Goal: Transaction & Acquisition: Register for event/course

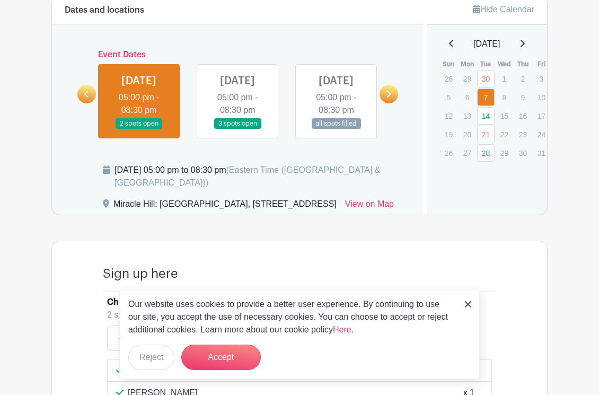
scroll to position [558, 0]
click at [336, 130] on link at bounding box center [336, 130] width 0 height 0
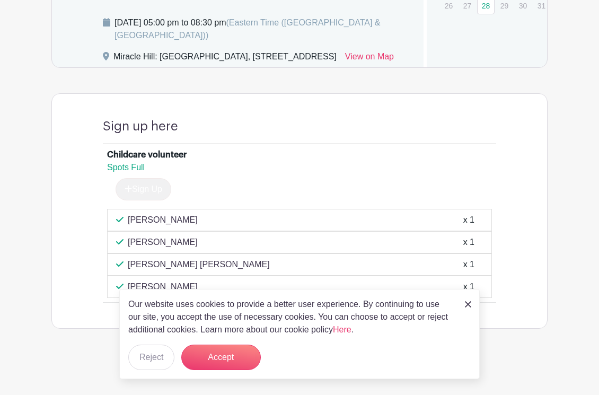
scroll to position [746, 0]
click at [221, 364] on button "Accept" at bounding box center [221, 357] width 80 height 25
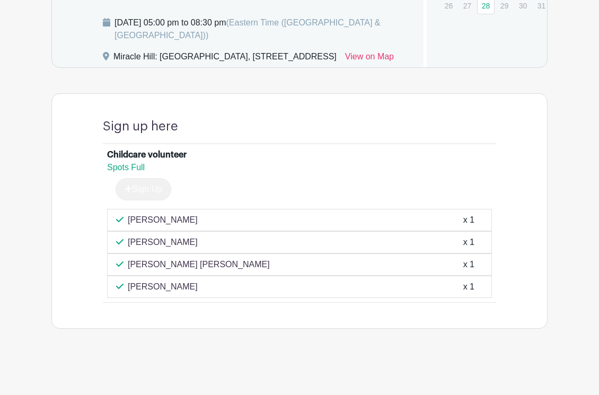
click at [119, 168] on span "Spots Full" at bounding box center [126, 167] width 38 height 9
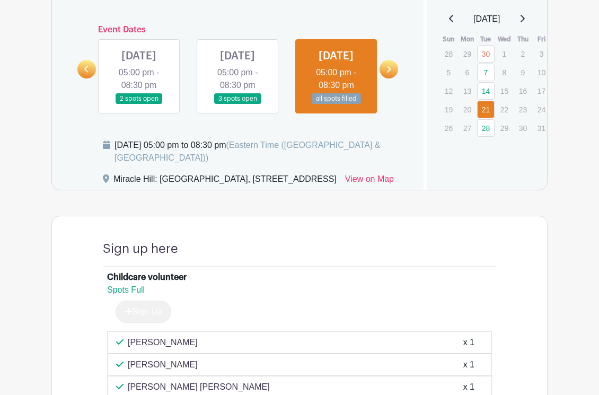
scroll to position [580, 0]
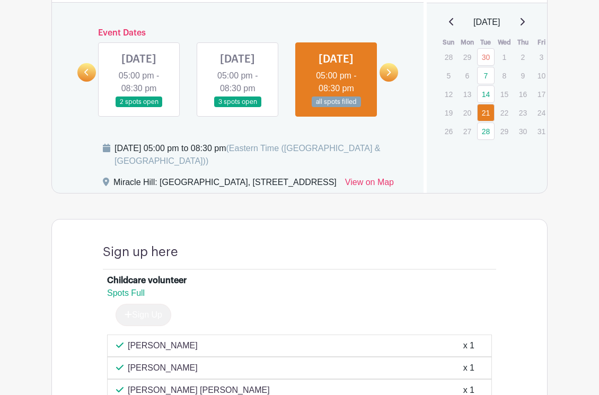
click at [238, 108] on link at bounding box center [238, 108] width 0 height 0
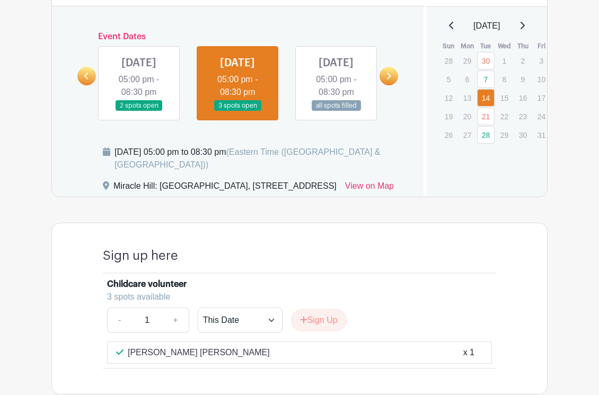
scroll to position [577, 0]
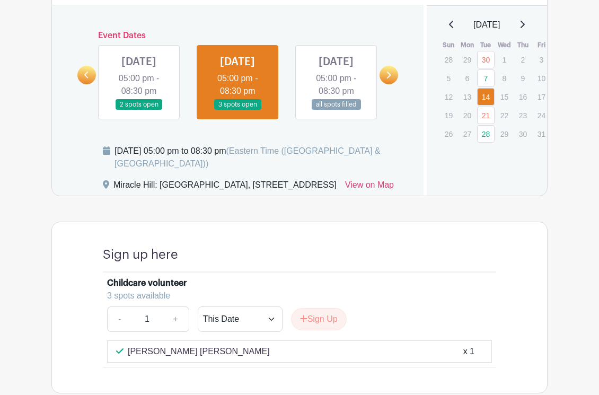
click at [139, 110] on link at bounding box center [139, 110] width 0 height 0
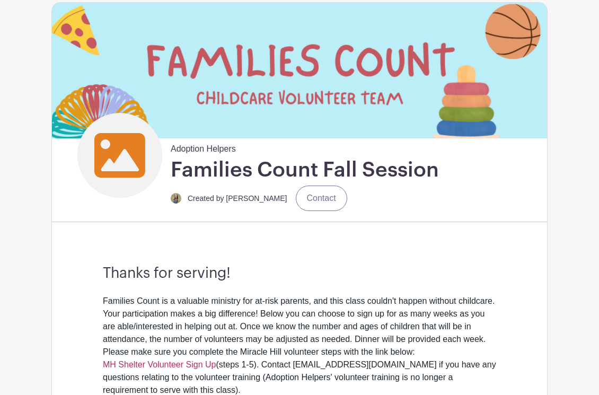
scroll to position [99, 0]
